Goal: Information Seeking & Learning: Learn about a topic

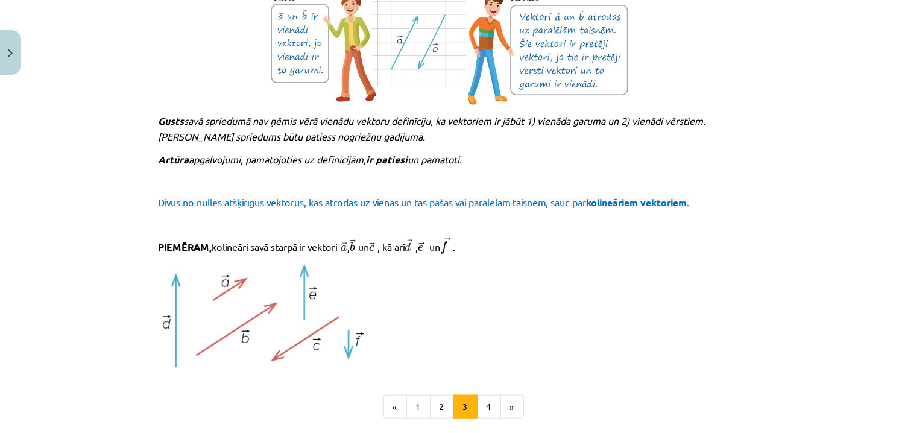
scroll to position [1206, 0]
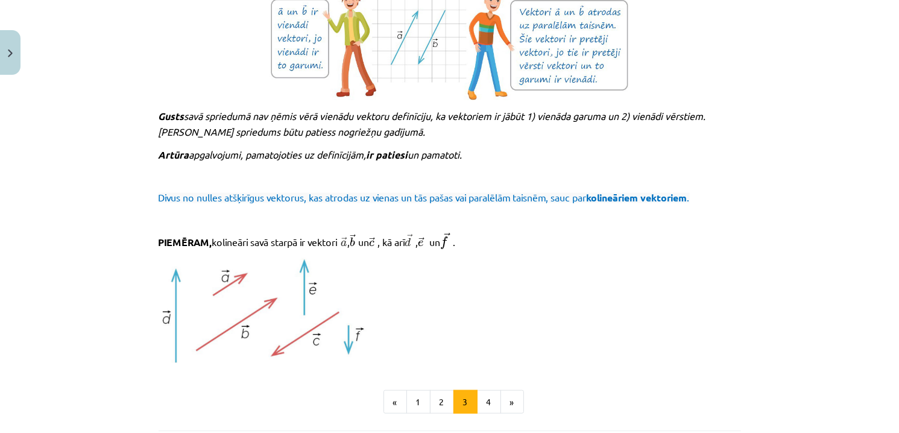
click at [529, 191] on span "Divus no nulles atšķirīgus vektorus, kas atrodas uz vienas un tās pašas vai par…" at bounding box center [373, 197] width 428 height 12
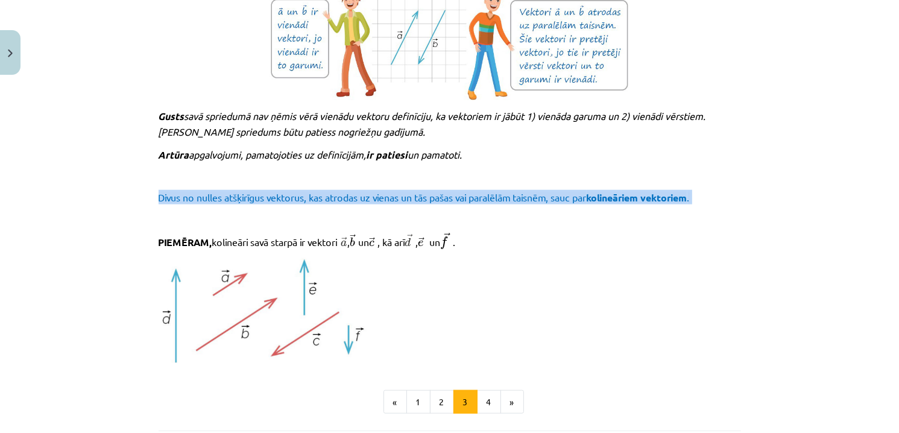
click at [529, 191] on span "Divus no nulles atšķirīgus vektorus, kas atrodas uz vienas un tās pašas vai par…" at bounding box center [373, 197] width 428 height 12
copy div "Divus no nulles atšķirīgus vektorus, kas atrodas uz vienas un tās pašas vai par…"
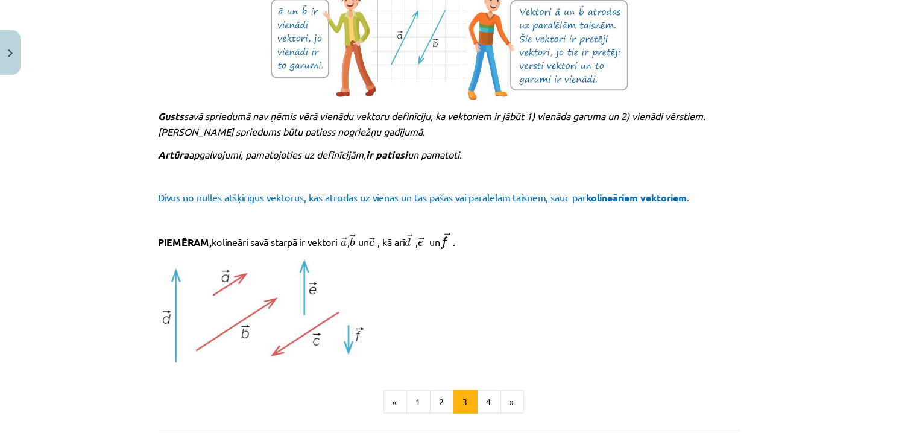
click at [504, 317] on p at bounding box center [450, 311] width 583 height 106
click at [485, 407] on button "4" at bounding box center [489, 402] width 24 height 24
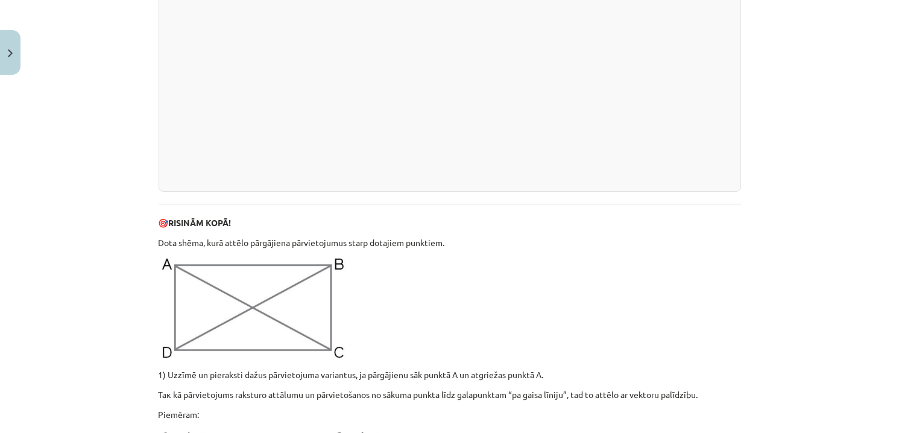
scroll to position [517, 0]
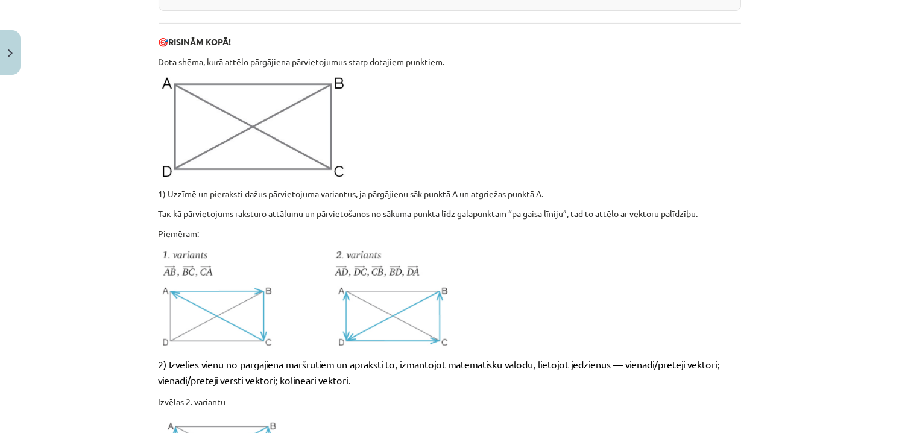
click at [303, 60] on p "Dota shēma, kurā attēlo pārgājiena pārvietojumus starp dotajiem punktiem." at bounding box center [450, 61] width 583 height 13
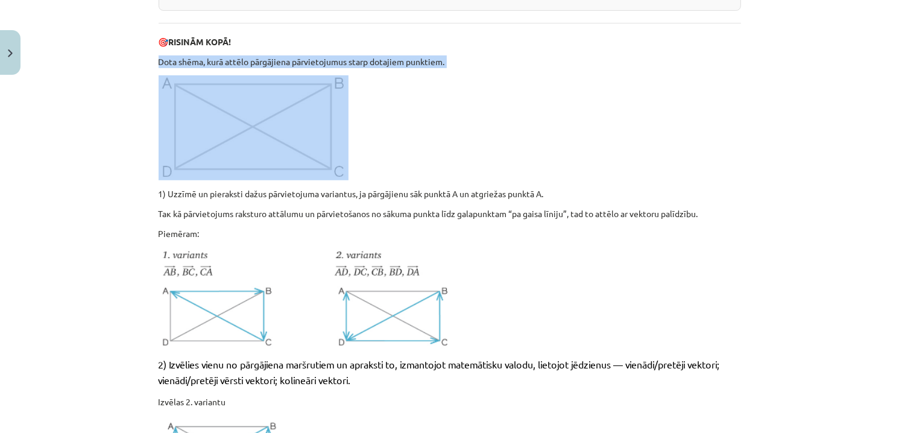
click at [303, 60] on p "Dota shēma, kurā attēlo pārgājiena pārvietojumus starp dotajiem punktiem." at bounding box center [450, 61] width 583 height 13
copy div "Dota shēma, kurā attēlo pārgājiena pārvietojumus starp dotajiem punktiem."
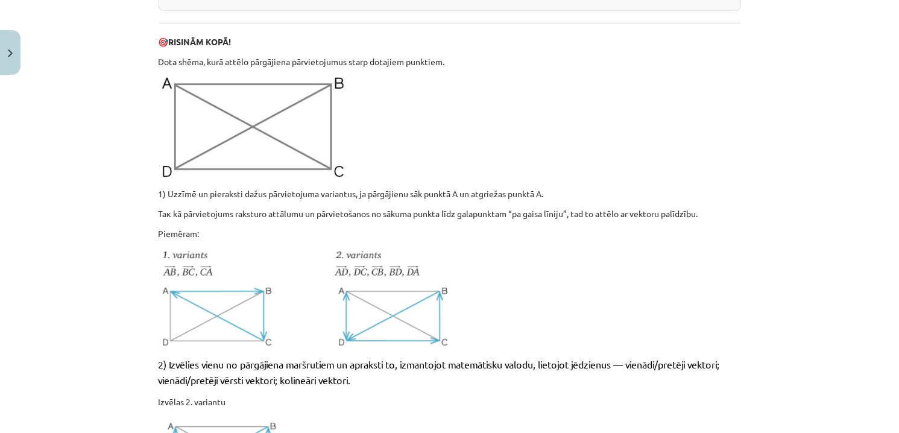
click at [517, 258] on p at bounding box center [450, 298] width 583 height 103
click at [844, 44] on div "Mācību tēma: Matemātikas i - 10. klases 1. ieskaites mācību materiāls (a,b) #2 …" at bounding box center [449, 216] width 899 height 433
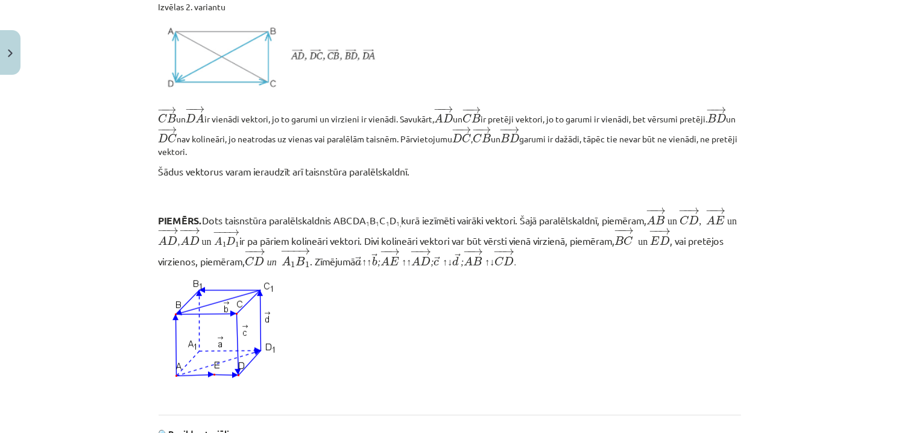
scroll to position [939, 0]
